Goal: Information Seeking & Learning: Learn about a topic

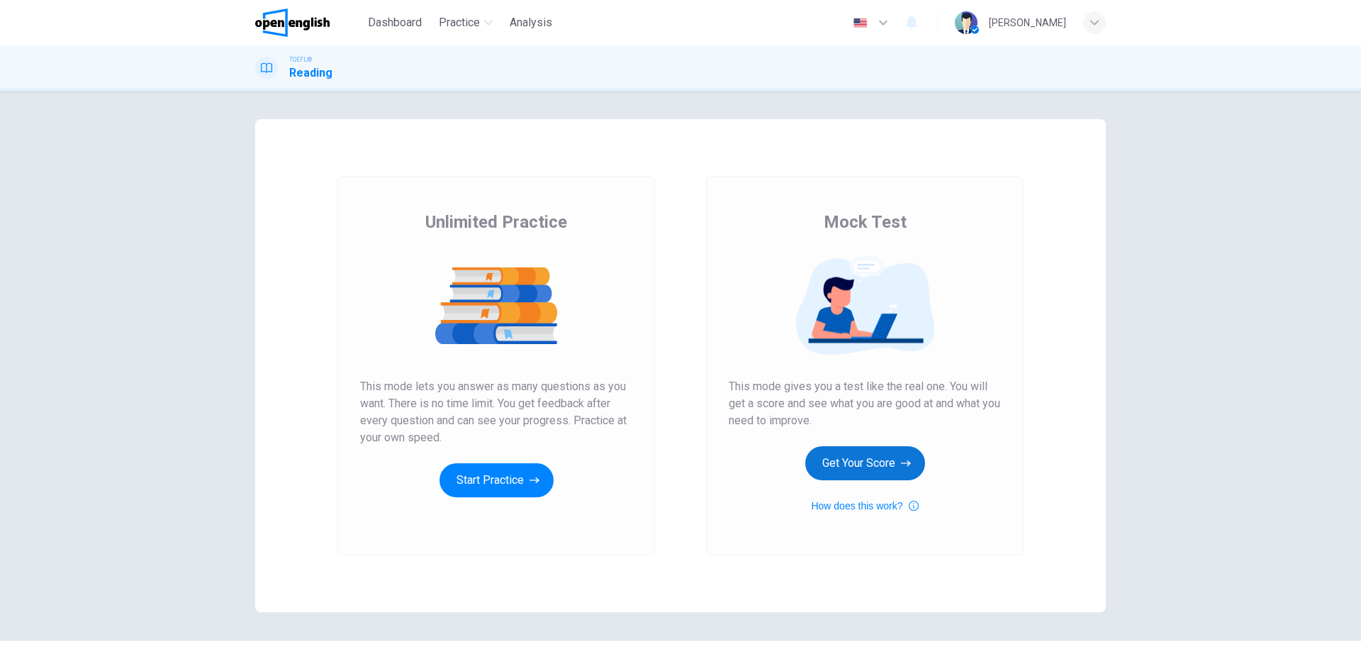
click at [859, 460] on button "Get Your Score" at bounding box center [865, 463] width 120 height 34
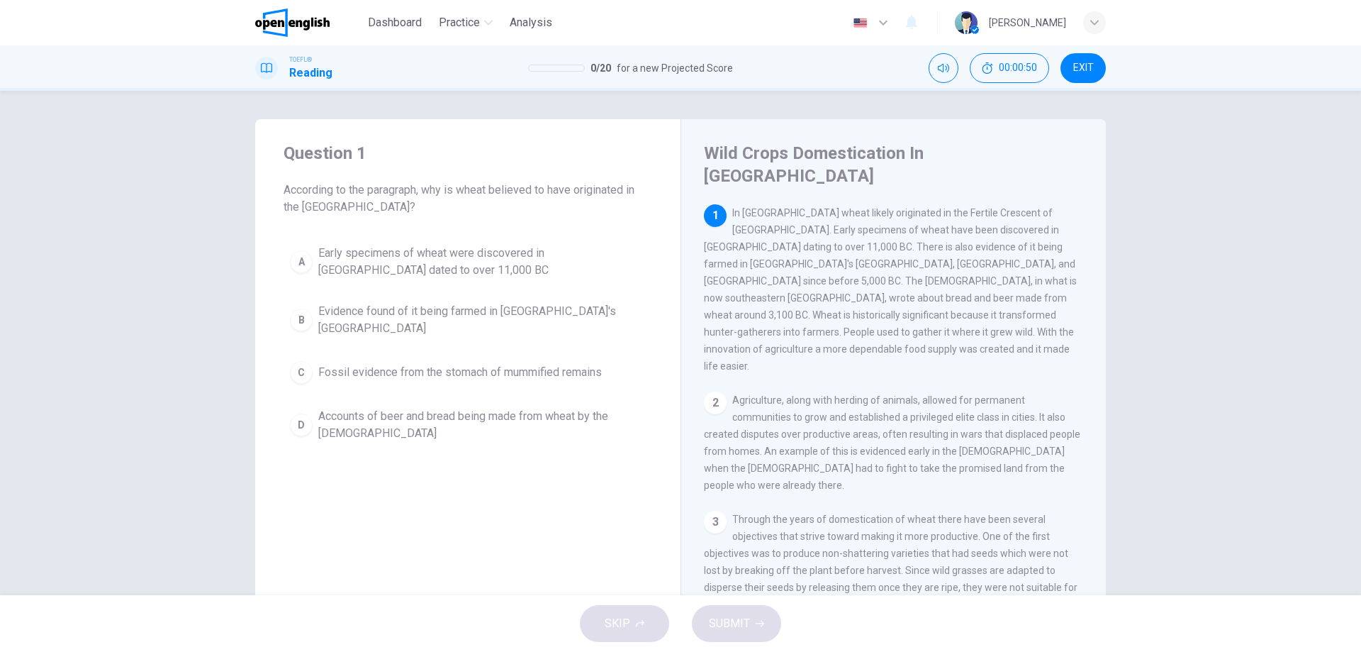
click at [435, 311] on span "Evidence found of it being farmed in [GEOGRAPHIC_DATA]'s [GEOGRAPHIC_DATA]" at bounding box center [482, 320] width 328 height 34
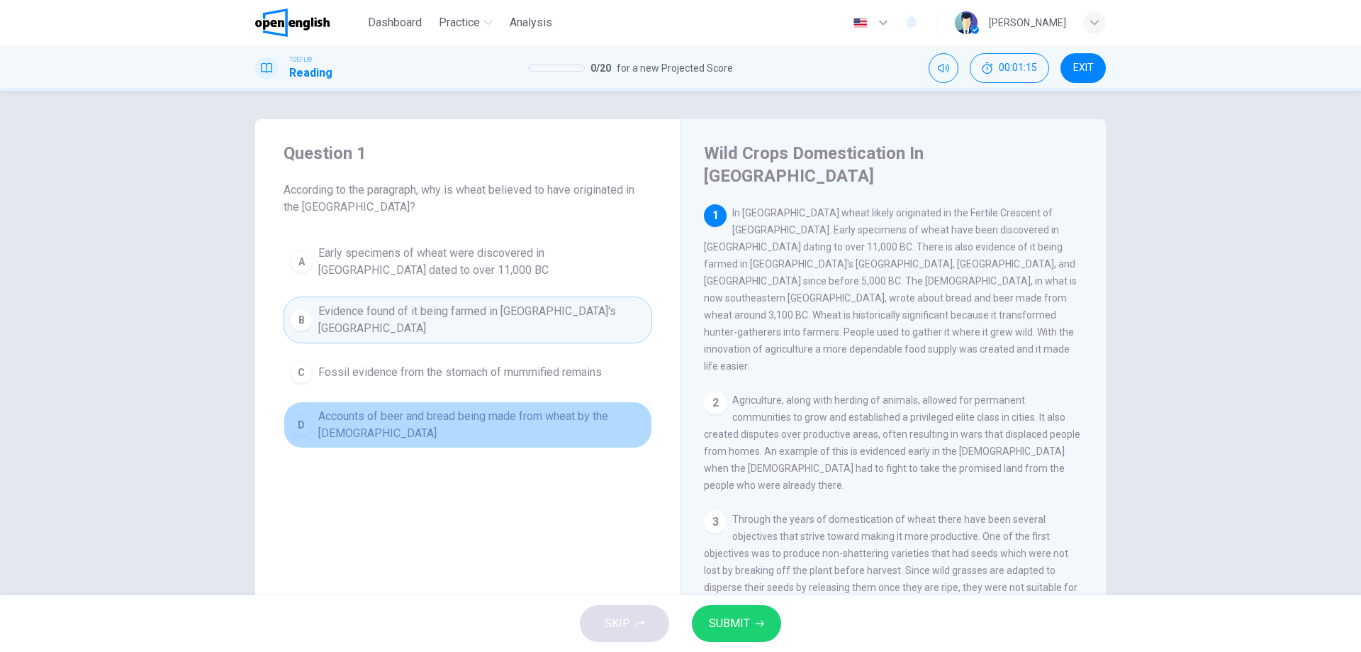
click at [449, 423] on span "Accounts of beer and bread being made from wheat by the [DEMOGRAPHIC_DATA]" at bounding box center [482, 425] width 328 height 34
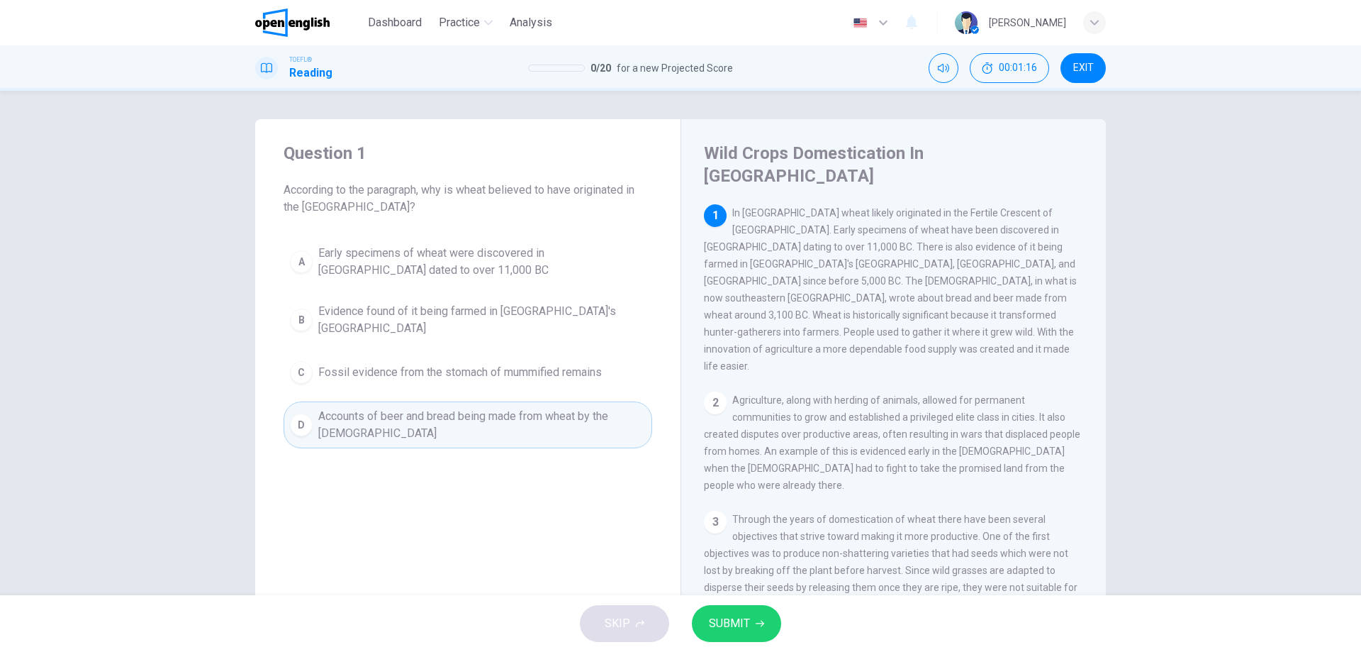
click at [727, 631] on span "SUBMIT" at bounding box center [729, 623] width 41 height 20
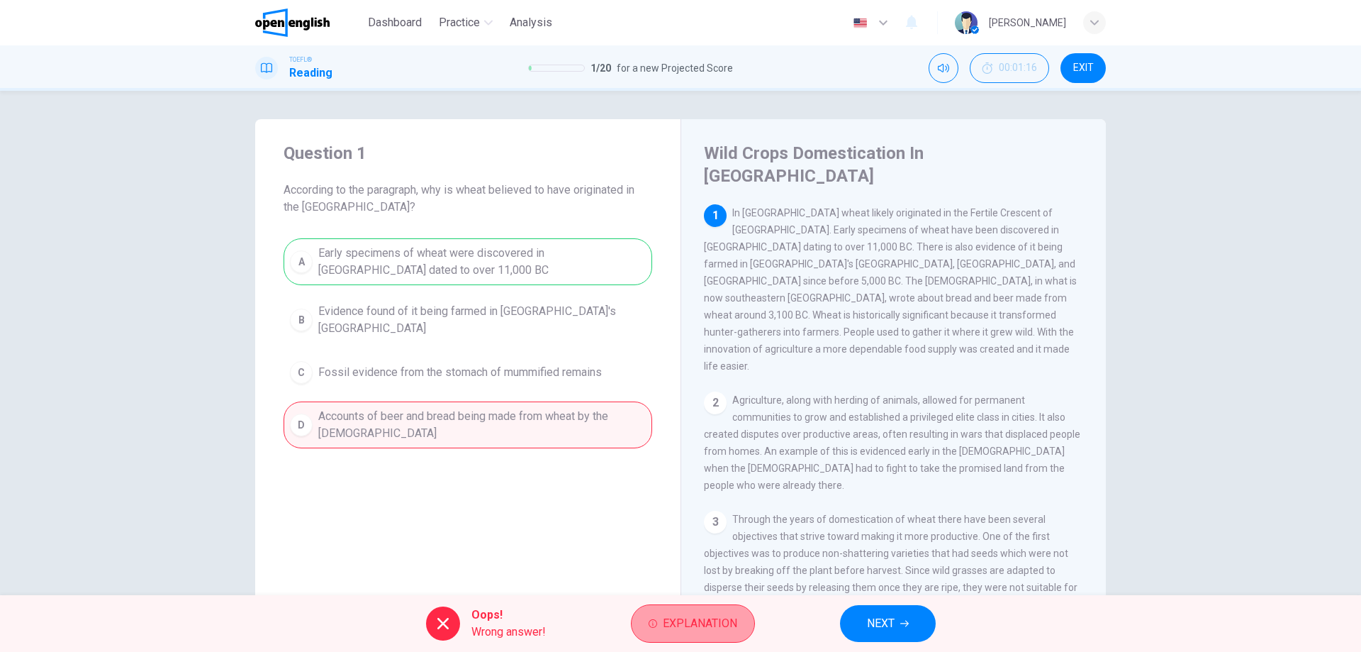
click at [704, 630] on span "Explanation" at bounding box center [700, 623] width 74 height 20
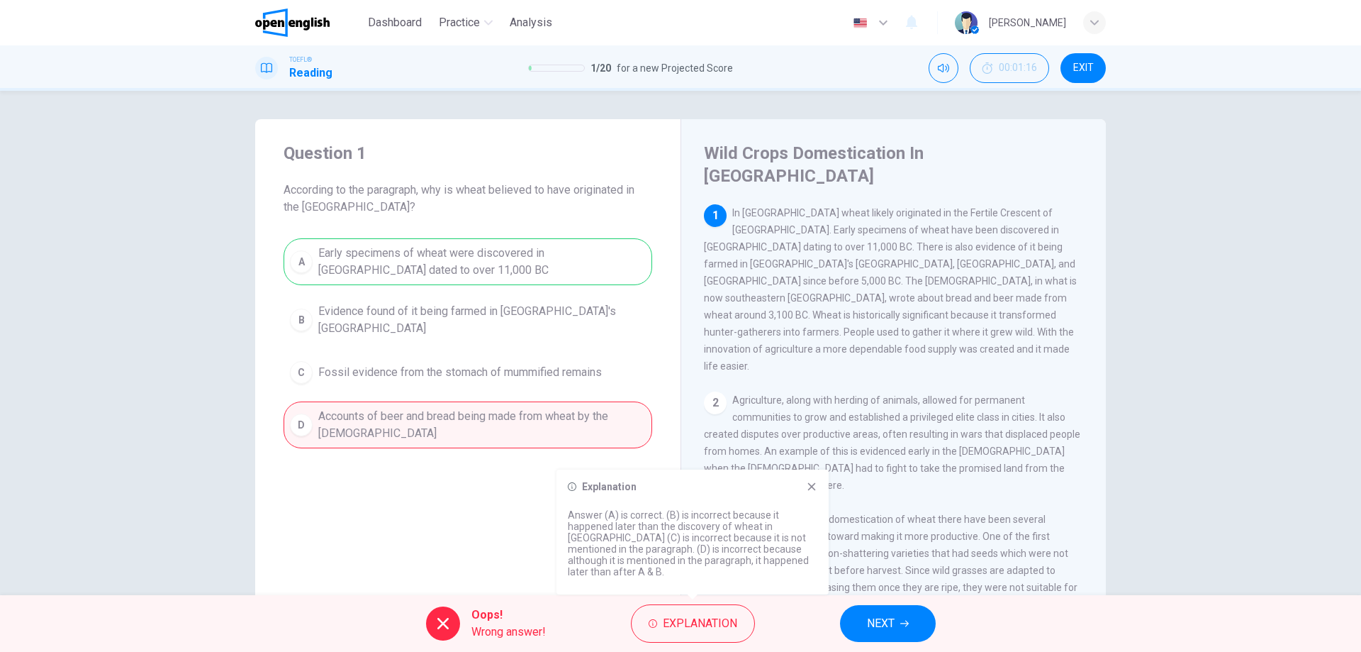
click at [812, 491] on icon at bounding box center [812, 487] width 8 height 8
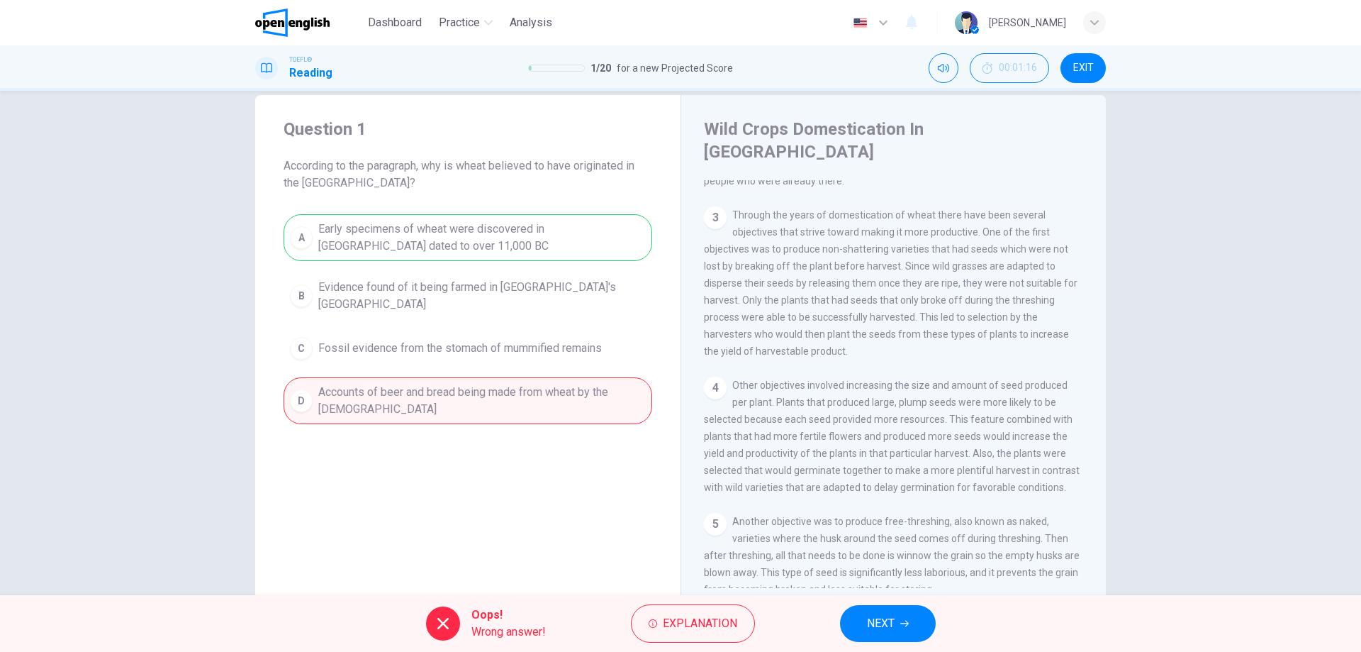
scroll to position [45, 0]
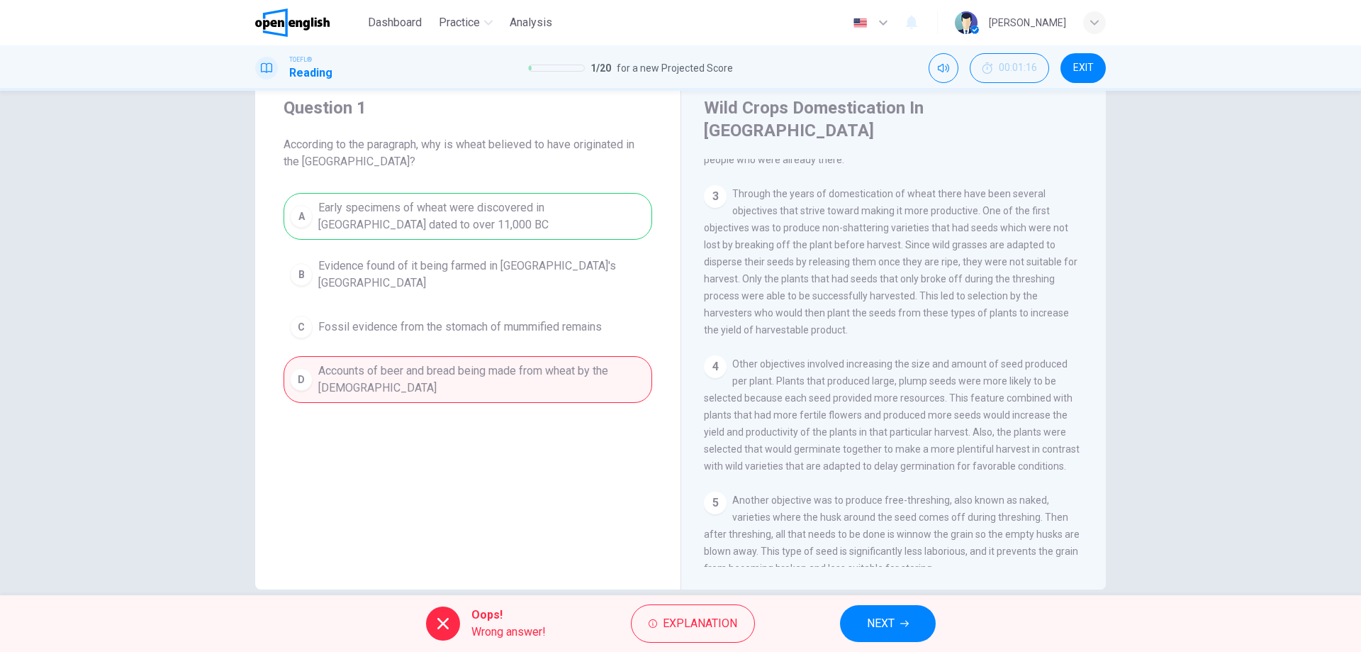
click at [1092, 71] on span "EXIT" at bounding box center [1083, 67] width 21 height 11
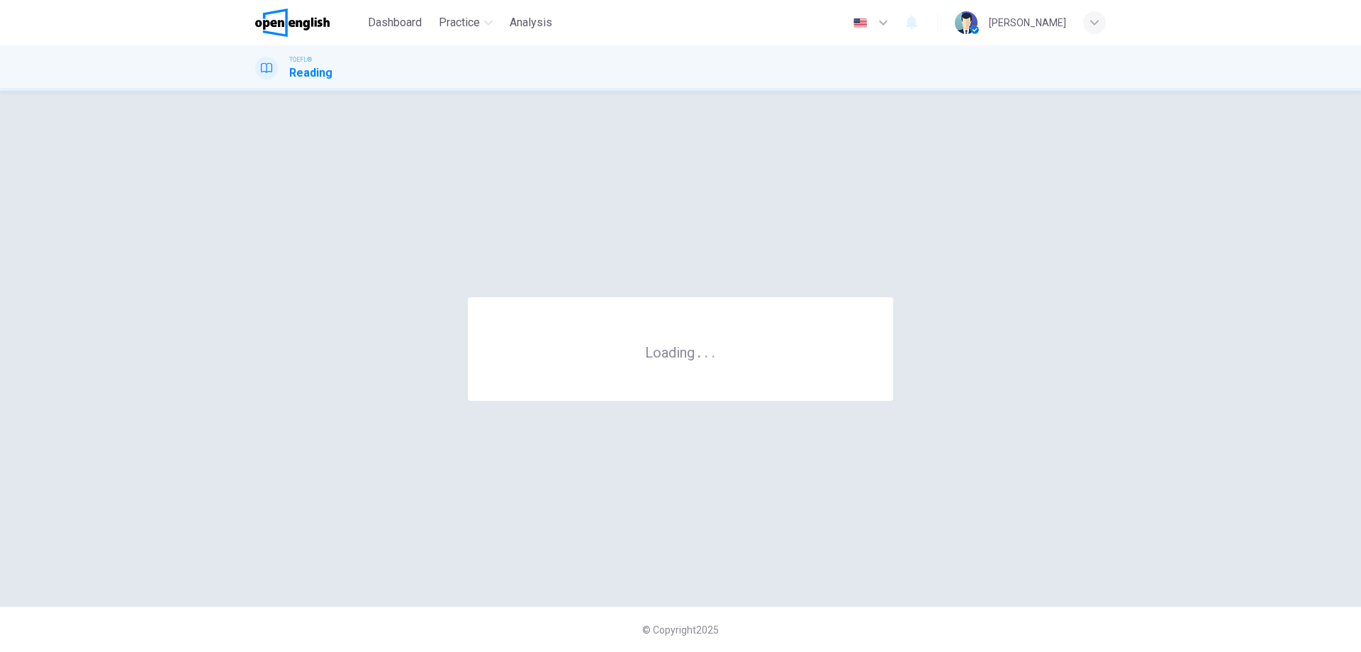
scroll to position [0, 0]
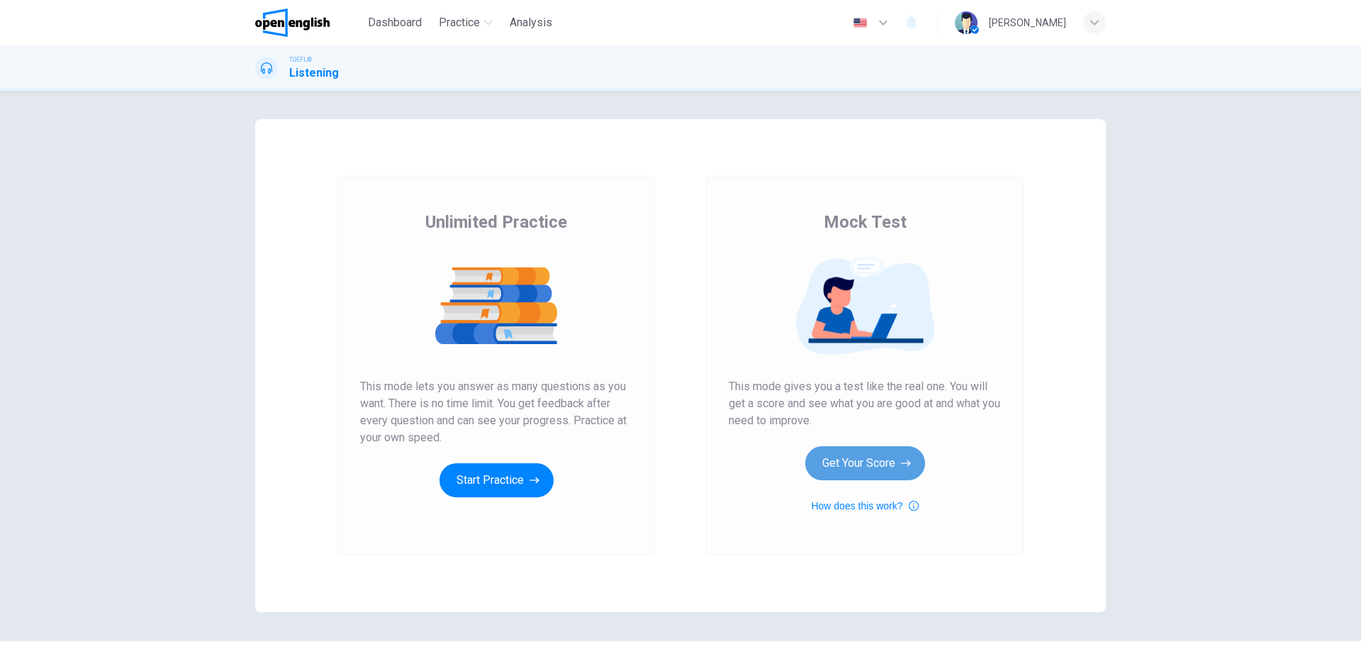
click at [856, 469] on button "Get Your Score" at bounding box center [865, 463] width 120 height 34
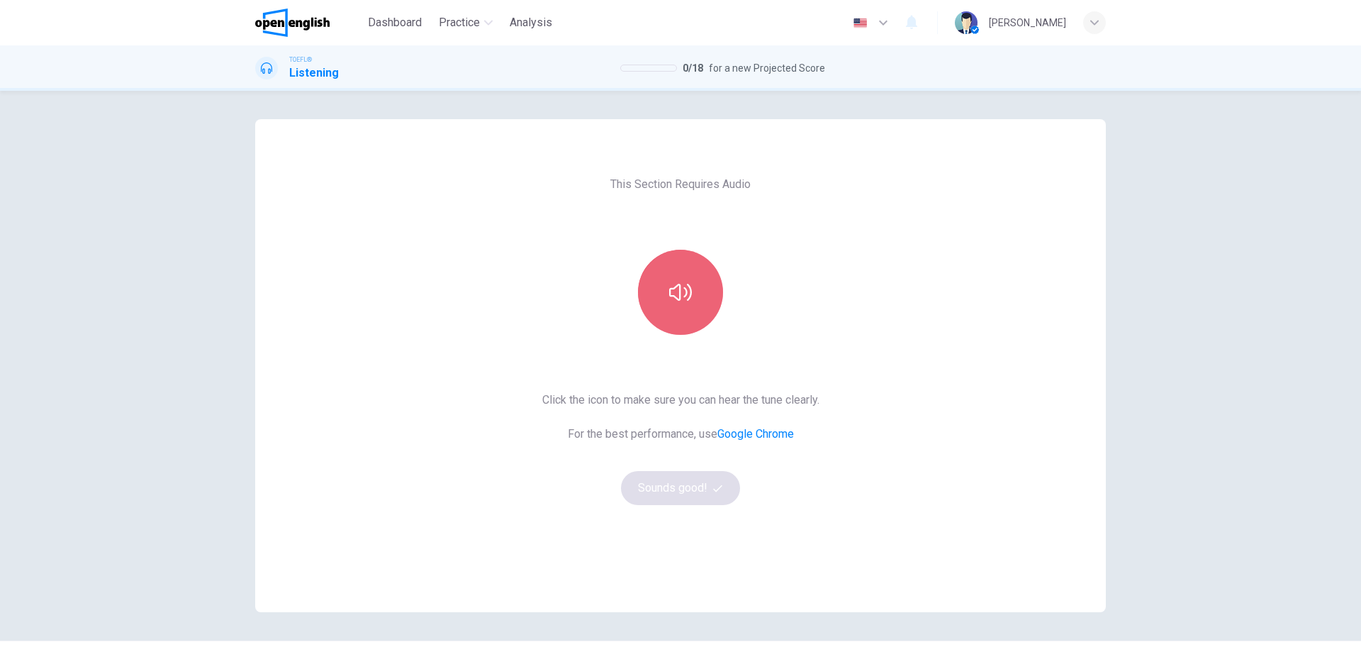
click at [679, 303] on icon "button" at bounding box center [680, 292] width 23 height 23
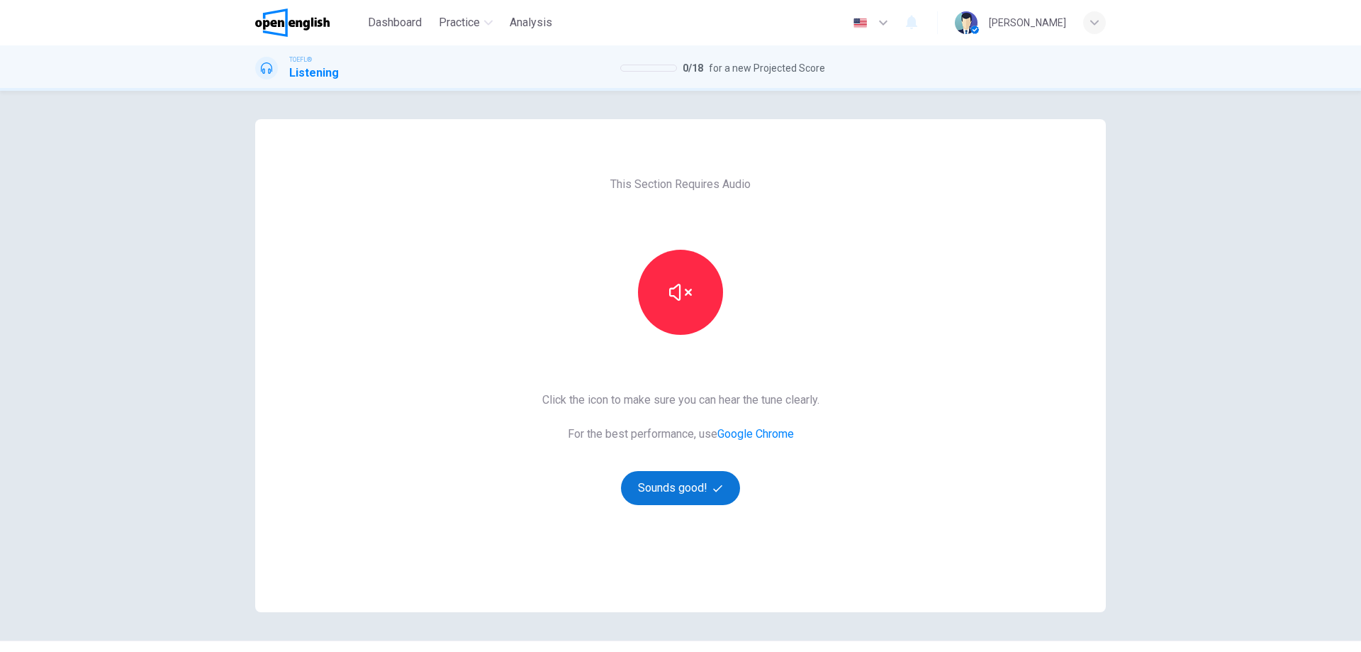
click at [691, 479] on button "Sounds good!" at bounding box center [680, 488] width 119 height 34
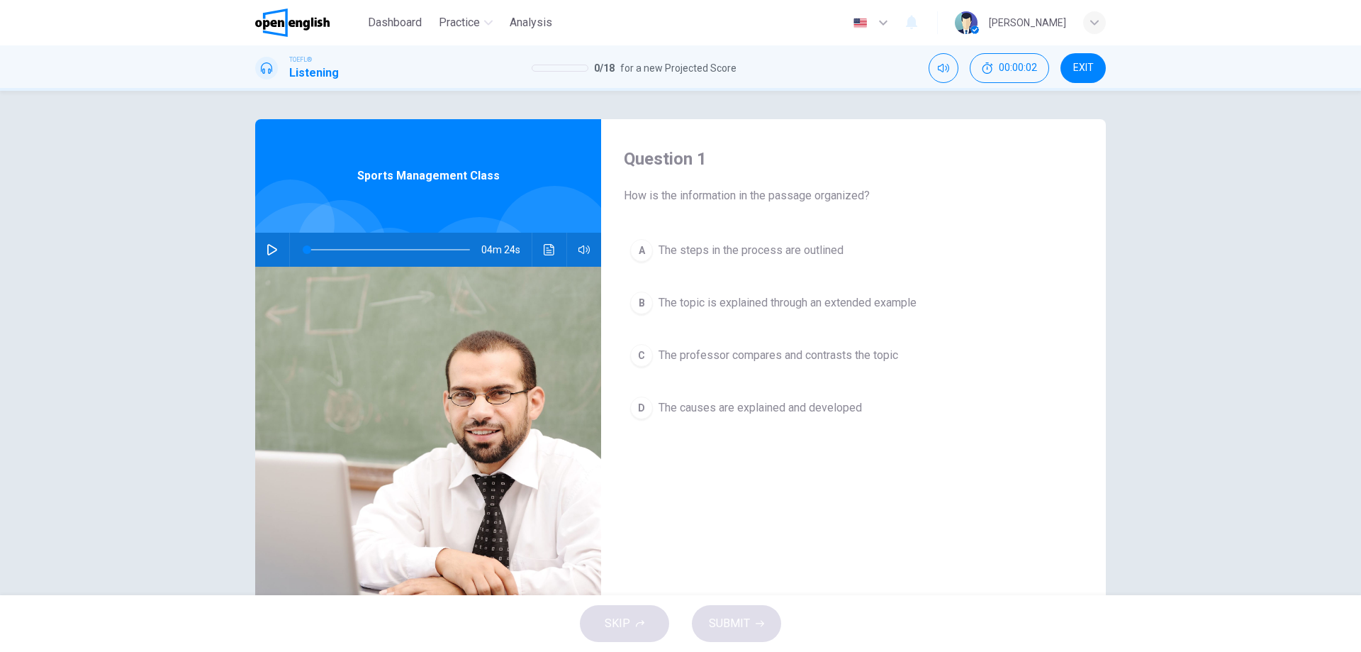
click at [261, 243] on button "button" at bounding box center [272, 250] width 23 height 34
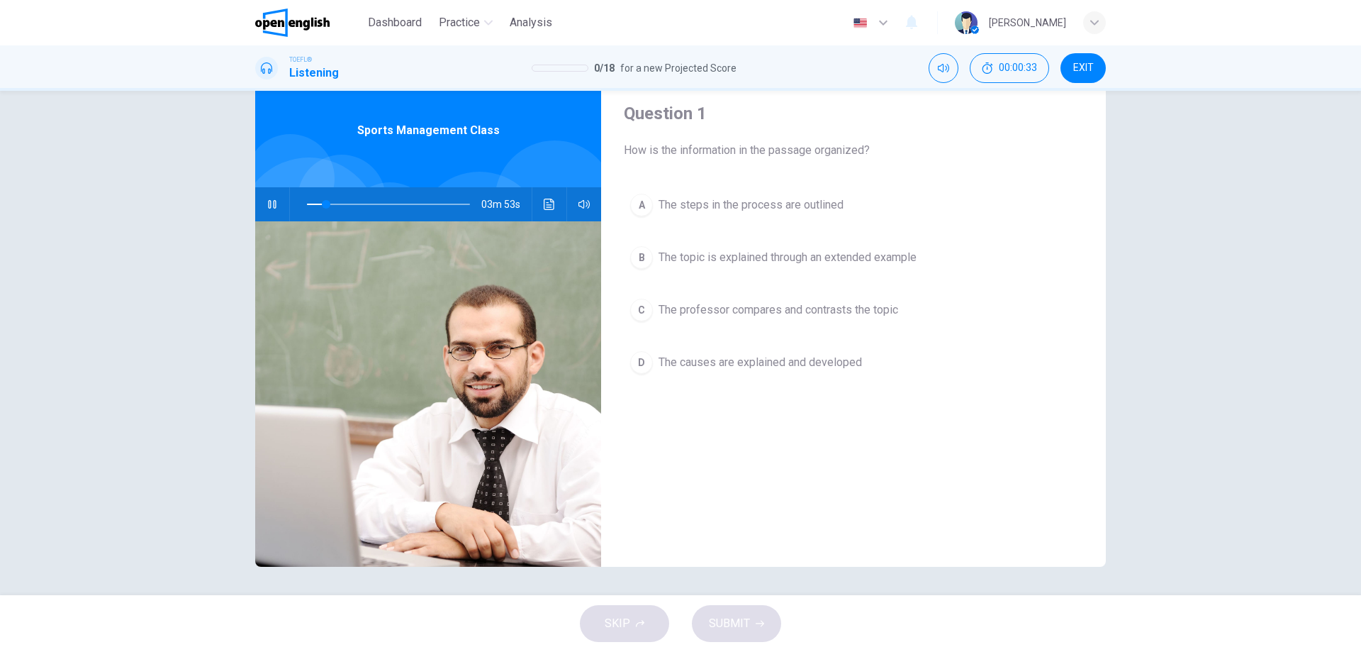
click at [547, 207] on icon "Click to see the audio transcription" at bounding box center [549, 204] width 11 height 11
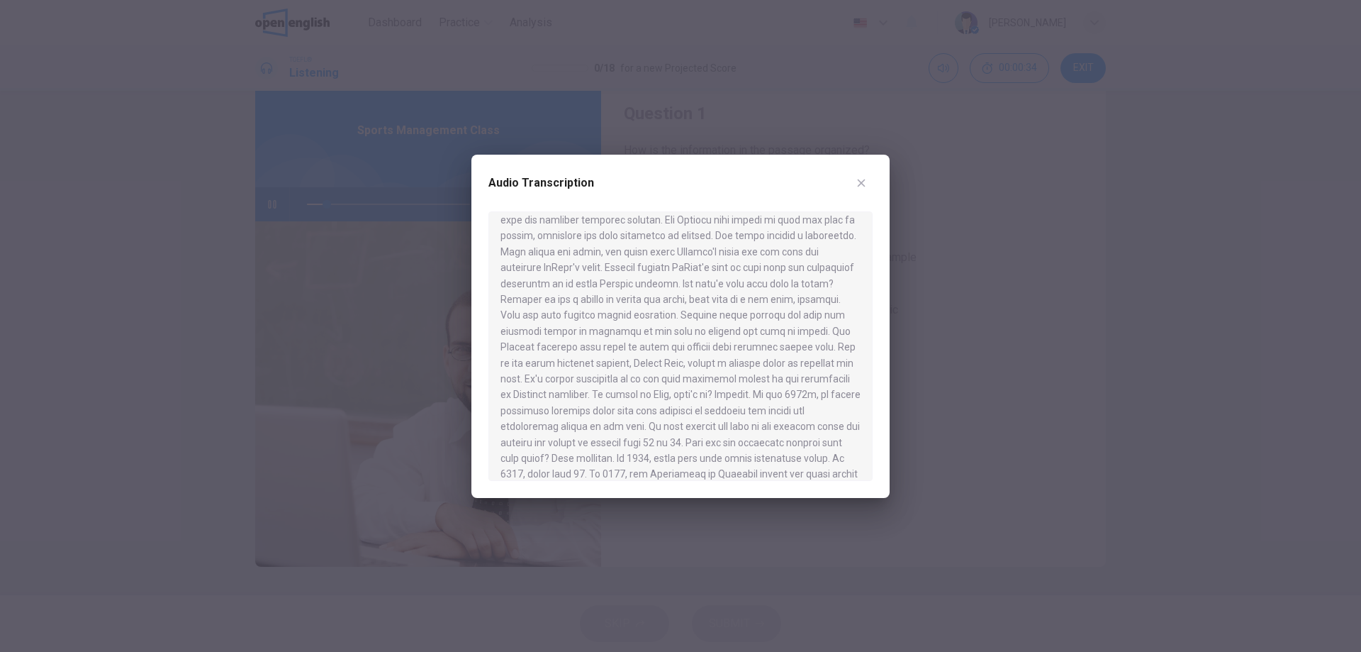
scroll to position [437, 0]
click at [867, 181] on button "button" at bounding box center [861, 183] width 23 height 23
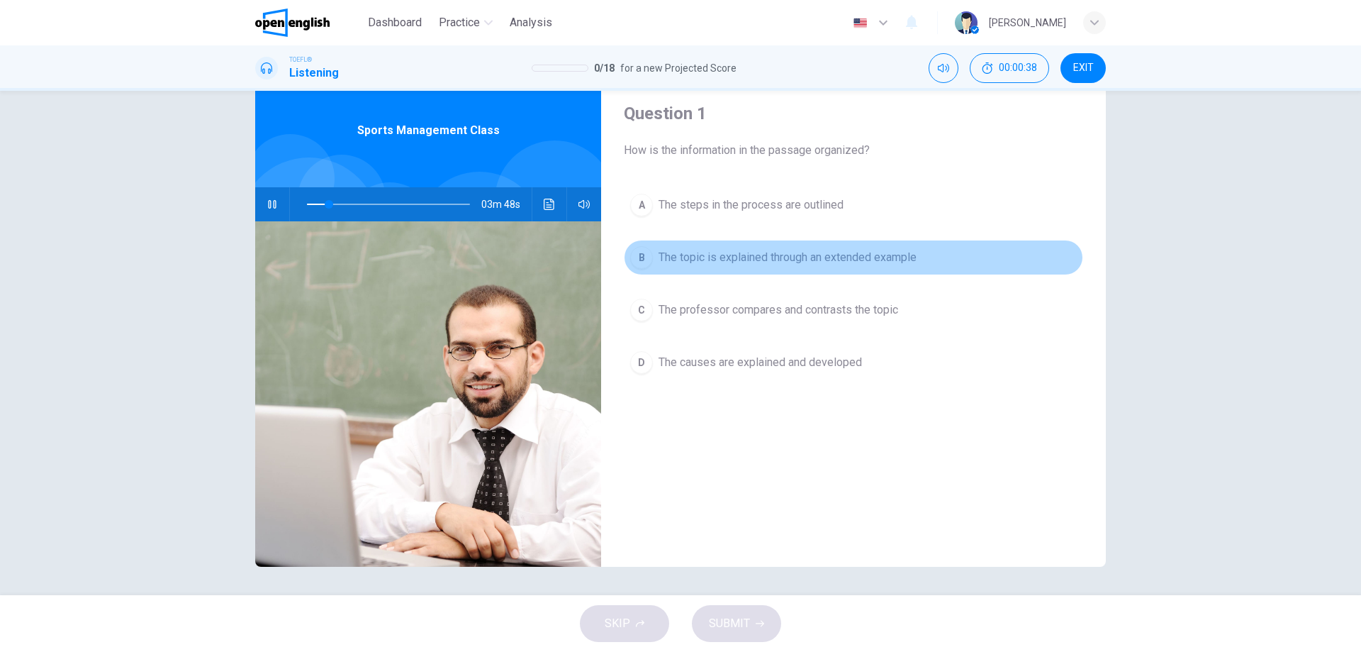
click at [759, 252] on span "The topic is explained through an extended example" at bounding box center [788, 257] width 258 height 17
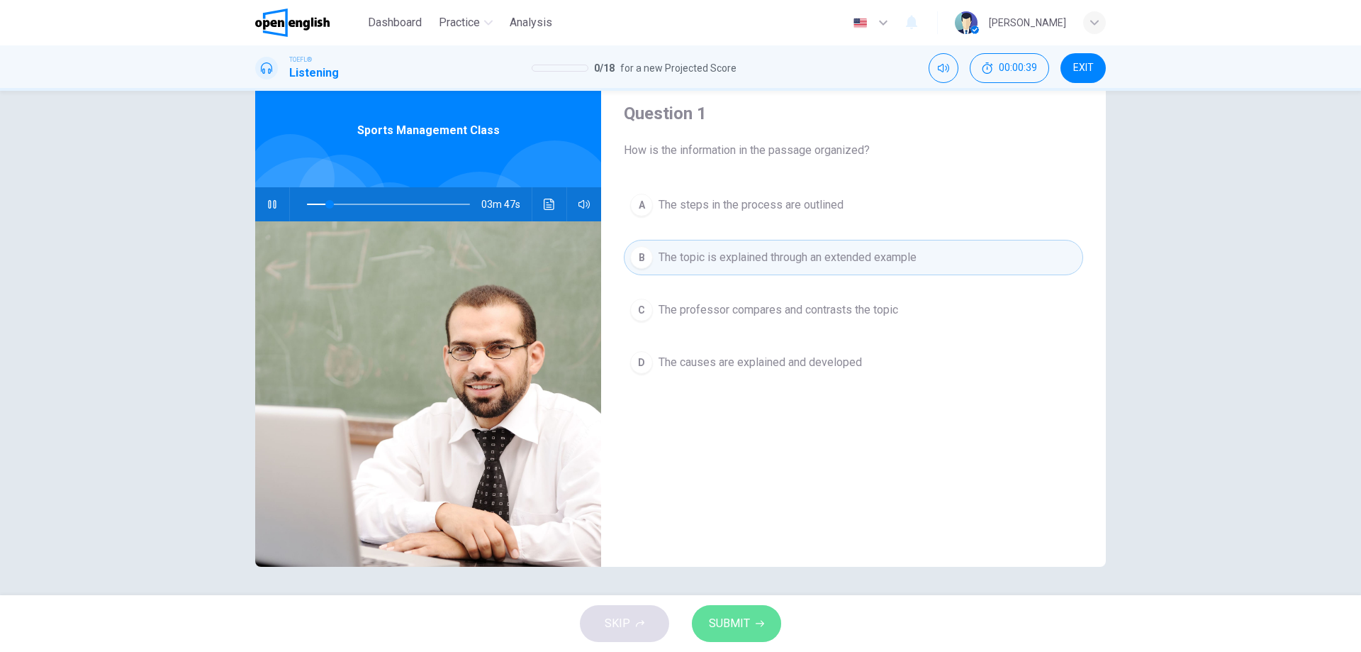
click at [729, 630] on span "SUBMIT" at bounding box center [729, 623] width 41 height 20
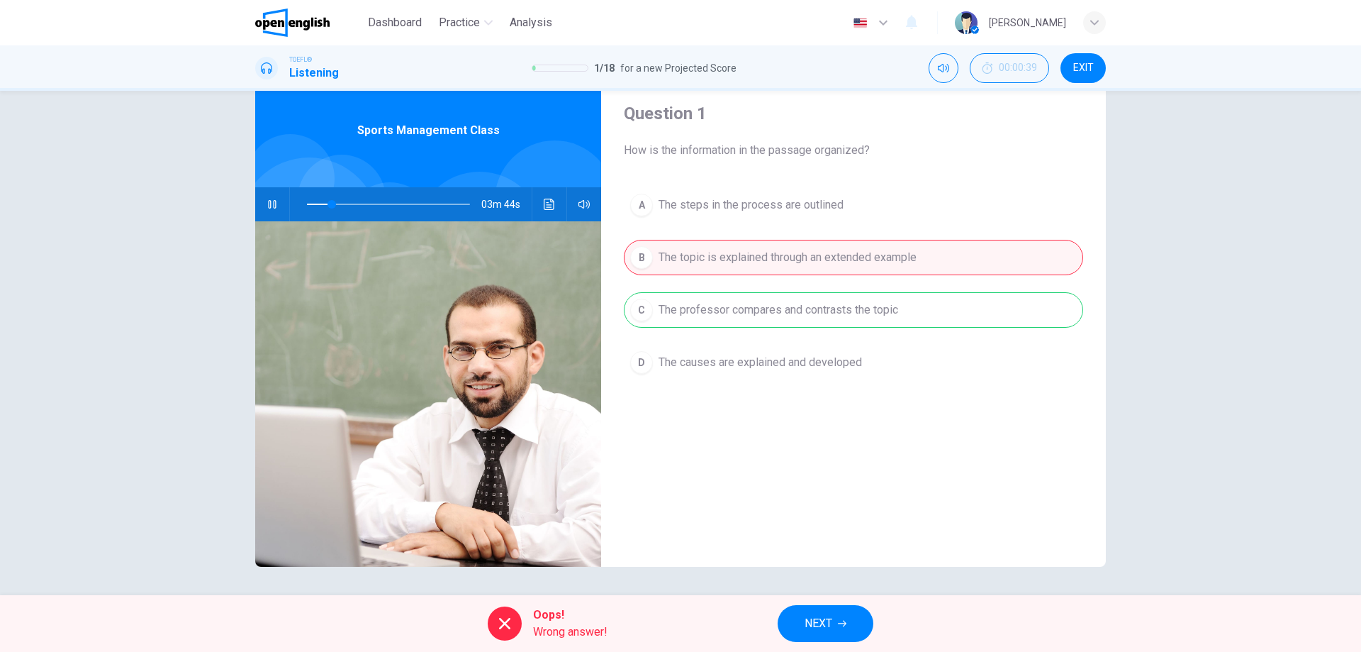
click at [774, 306] on div "A The steps in the process are outlined B The topic is explained through an ext…" at bounding box center [853, 297] width 459 height 221
click at [524, 623] on div "Oops! Wrong answer!" at bounding box center [548, 623] width 120 height 34
type input "**"
click at [308, 30] on img at bounding box center [292, 23] width 74 height 28
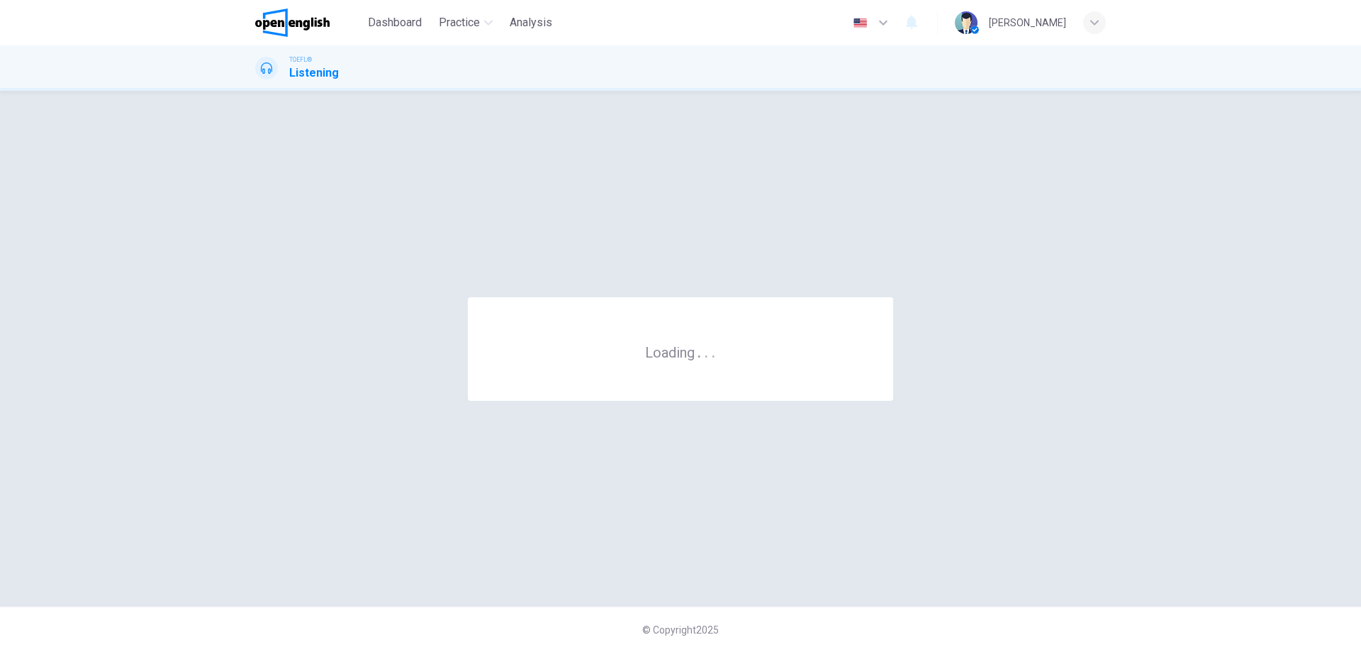
scroll to position [0, 0]
